Goal: Book appointment/travel/reservation

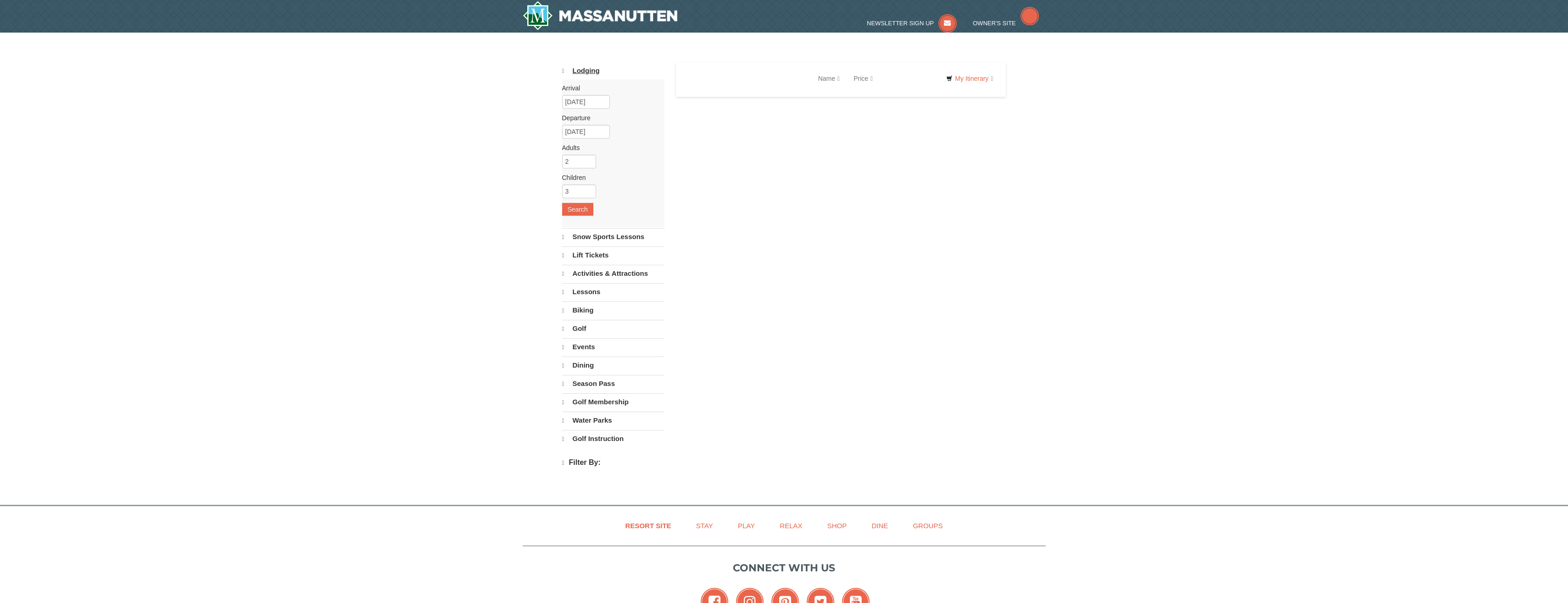
select select "9"
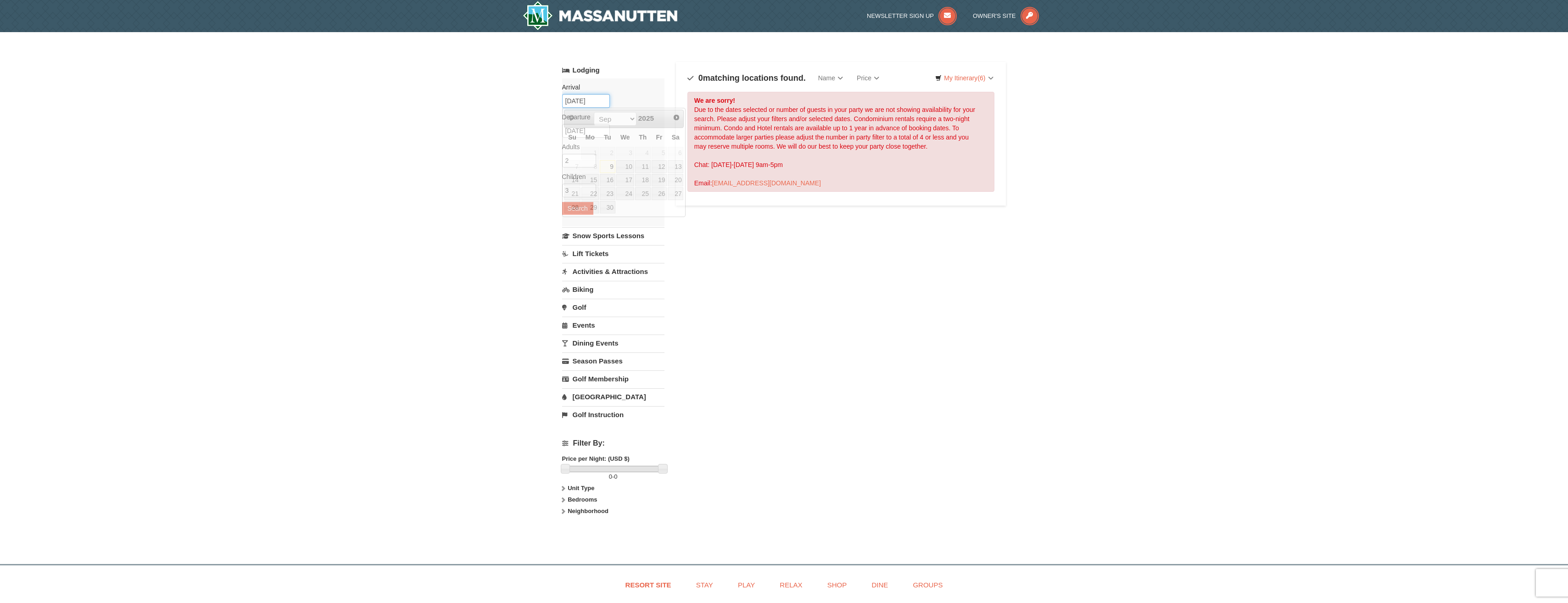
click at [579, 101] on input "[DATE]" at bounding box center [586, 101] width 47 height 14
click at [619, 114] on select "Sep Oct Nov Dec" at bounding box center [615, 119] width 43 height 14
click at [658, 162] on link "10" at bounding box center [660, 166] width 16 height 13
type input "[DATE]"
click at [594, 128] on input "[DATE]" at bounding box center [586, 131] width 47 height 14
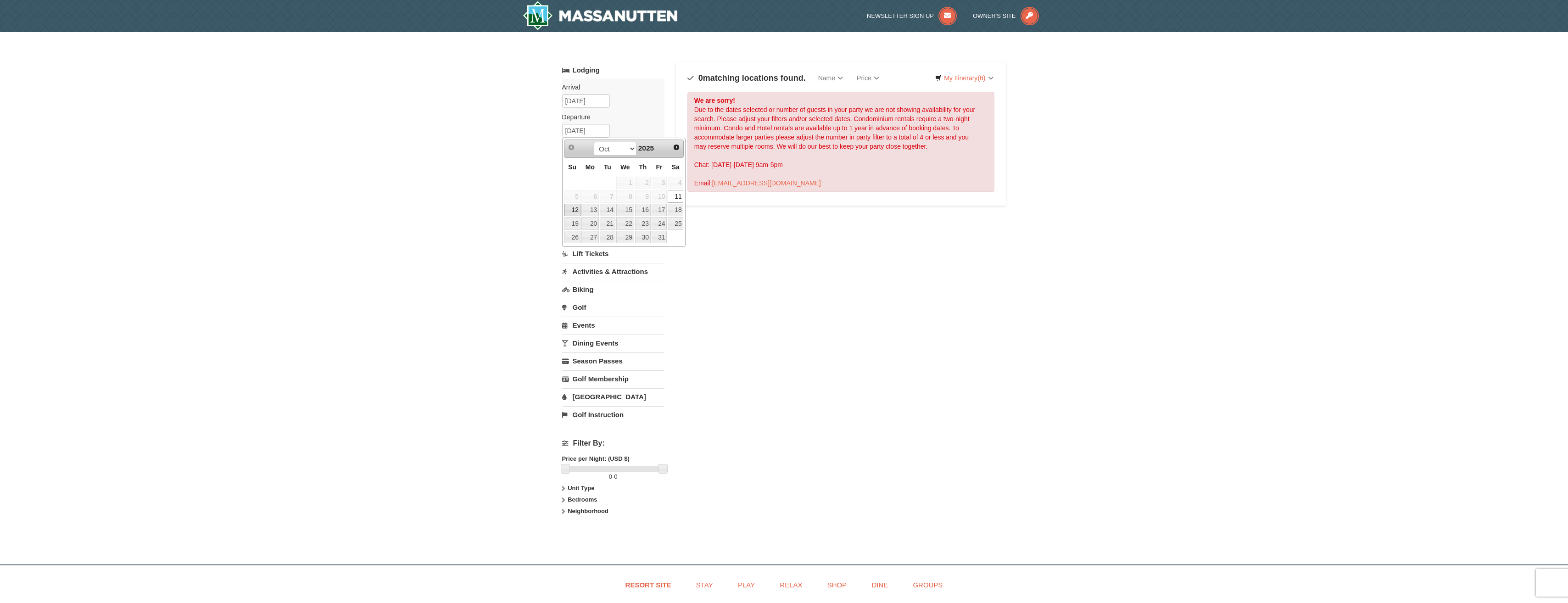
click at [573, 210] on link "12" at bounding box center [572, 210] width 16 height 13
type input "[DATE]"
click at [577, 206] on button "Search" at bounding box center [578, 208] width 31 height 13
